Goal: Navigation & Orientation: Find specific page/section

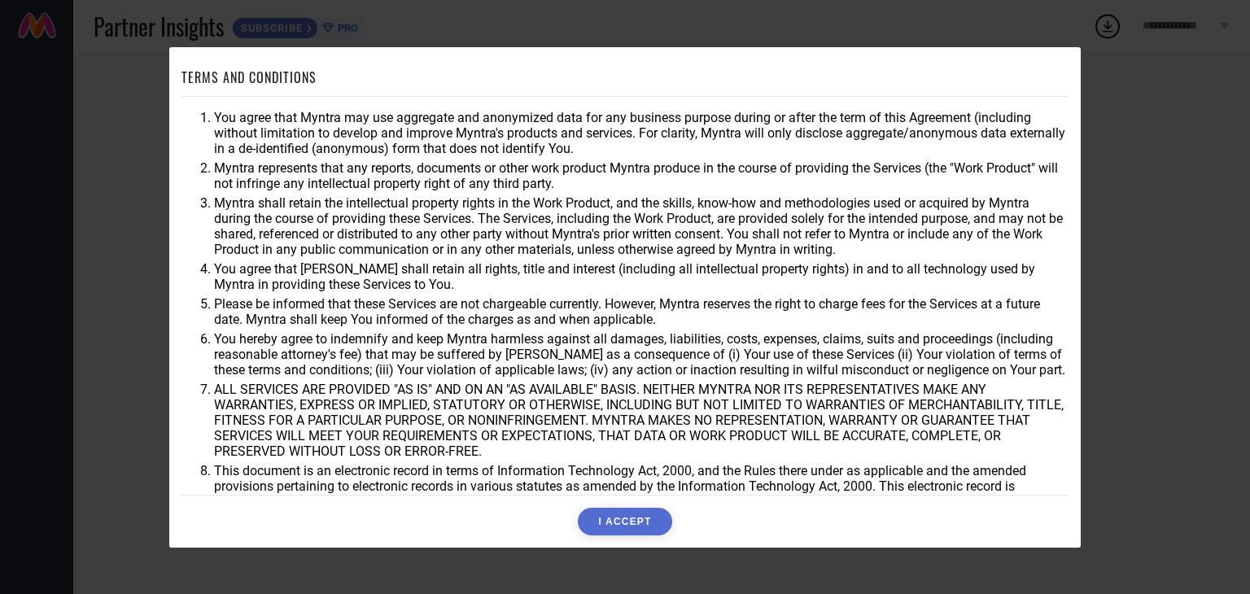
click at [1249, 365] on div "TERMS AND CONDITIONS You agree that Myntra may use aggregate and anonymized dat…" at bounding box center [625, 297] width 1250 height 594
